Goal: Transaction & Acquisition: Purchase product/service

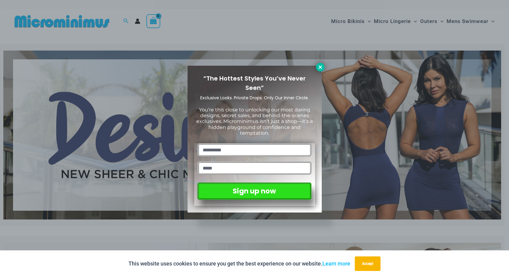
click at [319, 67] on icon at bounding box center [320, 67] width 5 height 5
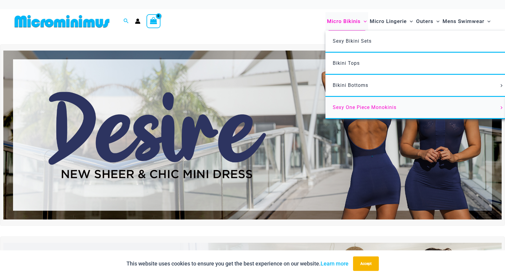
click at [352, 106] on span "Sexy One Piece Monokinis" at bounding box center [364, 108] width 64 height 6
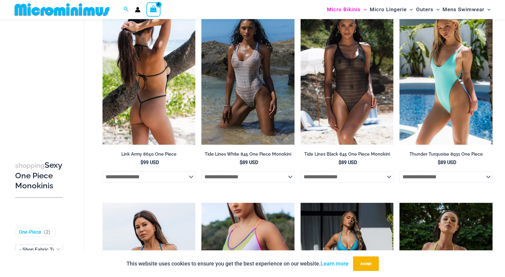
scroll to position [655, 0]
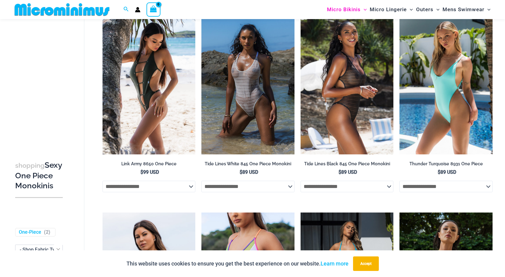
click at [337, 104] on img at bounding box center [346, 84] width 93 height 139
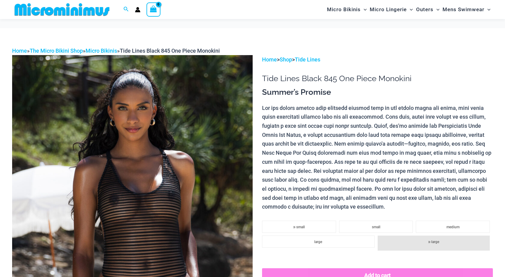
click at [189, 129] on img at bounding box center [132, 235] width 240 height 360
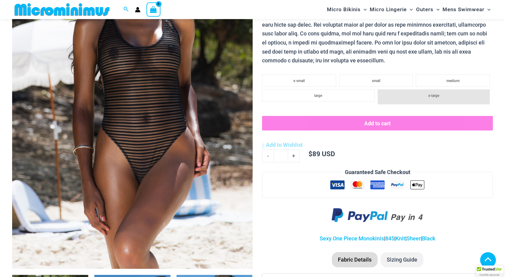
scroll to position [146, 0]
click at [212, 92] on img at bounding box center [132, 89] width 240 height 360
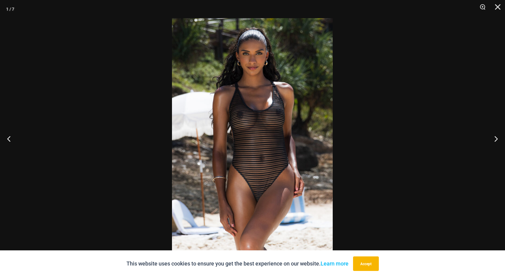
click at [281, 155] on img at bounding box center [252, 138] width 161 height 241
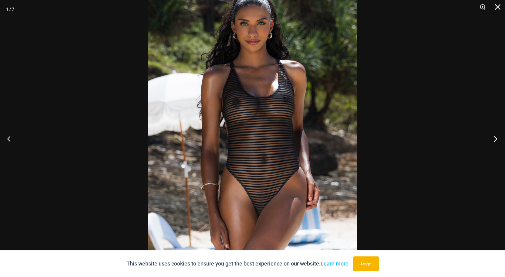
click at [495, 140] on button "Next" at bounding box center [493, 139] width 23 height 30
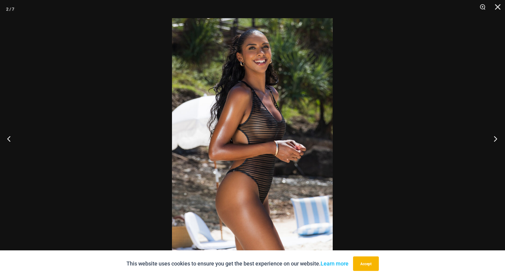
click at [495, 140] on button "Next" at bounding box center [493, 139] width 23 height 30
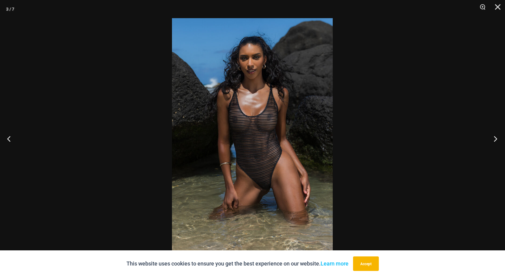
click at [495, 140] on button "Next" at bounding box center [493, 139] width 23 height 30
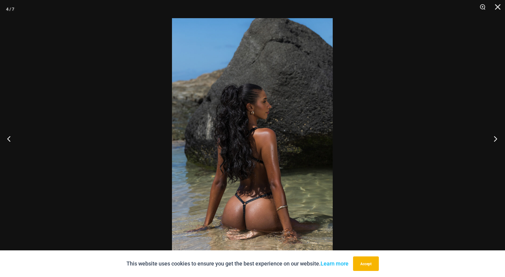
click at [495, 140] on button "Next" at bounding box center [493, 139] width 23 height 30
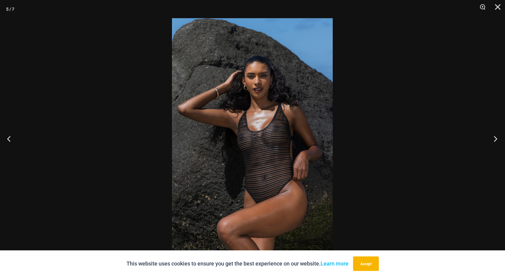
click at [495, 140] on button "Next" at bounding box center [493, 139] width 23 height 30
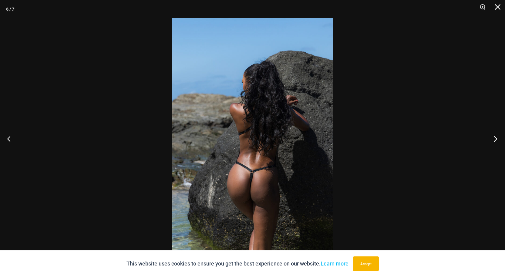
click at [495, 140] on button "Next" at bounding box center [493, 139] width 23 height 30
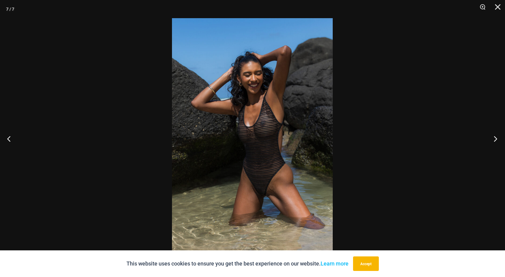
click at [495, 140] on button "Next" at bounding box center [493, 139] width 23 height 30
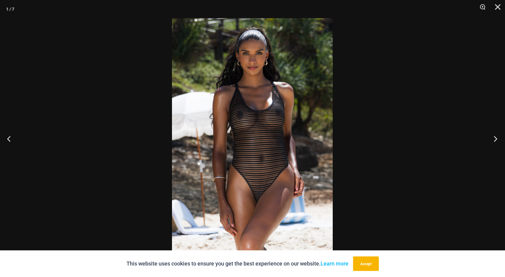
click at [495, 140] on button "Next" at bounding box center [493, 139] width 23 height 30
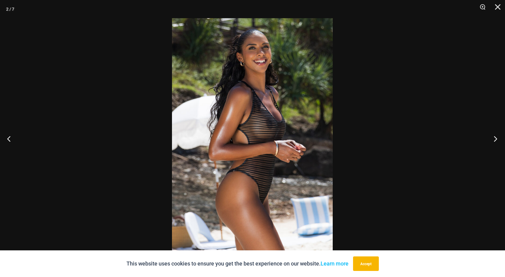
click at [495, 140] on button "Next" at bounding box center [493, 139] width 23 height 30
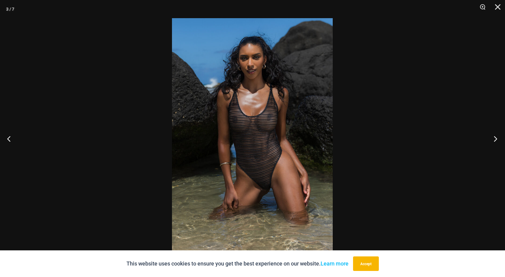
click at [495, 140] on button "Next" at bounding box center [493, 139] width 23 height 30
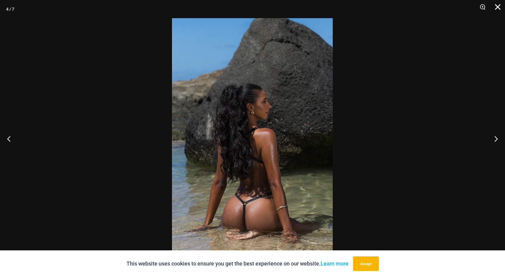
click at [497, 8] on button "Close" at bounding box center [495, 9] width 15 height 18
